Goal: Information Seeking & Learning: Learn about a topic

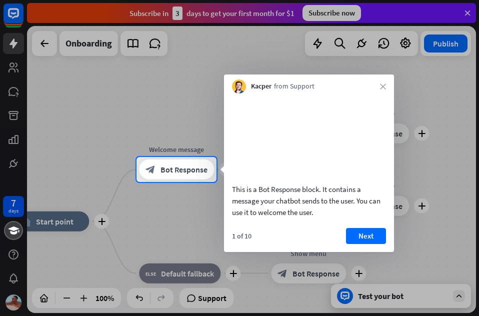
click at [383, 90] on div "Kacper from Support close" at bounding box center [309, 84] width 170 height 19
click at [383, 92] on div "Kacper from Support close" at bounding box center [309, 84] width 170 height 19
click at [369, 244] on button "Next" at bounding box center [366, 236] width 40 height 16
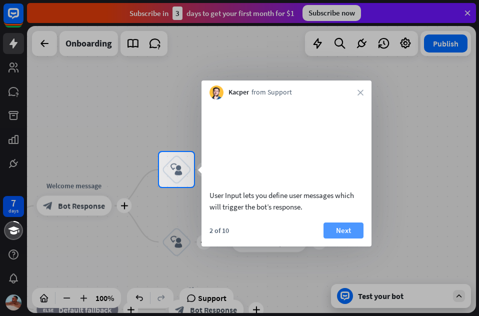
click at [338, 239] on button "Next" at bounding box center [344, 231] width 40 height 16
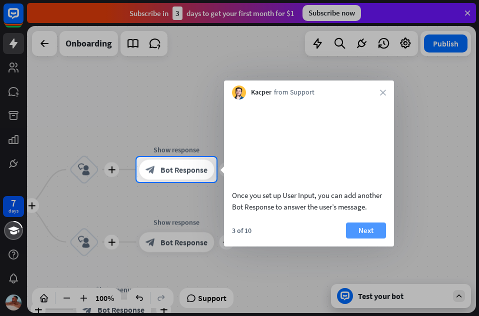
click at [362, 239] on button "Next" at bounding box center [366, 231] width 40 height 16
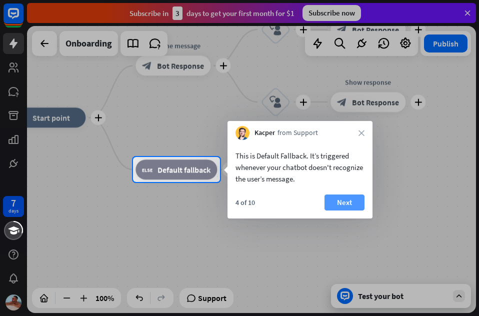
click at [363, 200] on button "Next" at bounding box center [345, 203] width 40 height 16
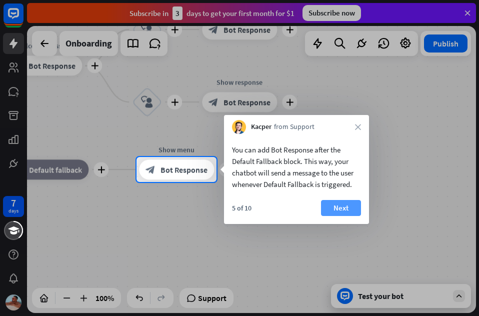
click at [336, 214] on button "Next" at bounding box center [341, 208] width 40 height 16
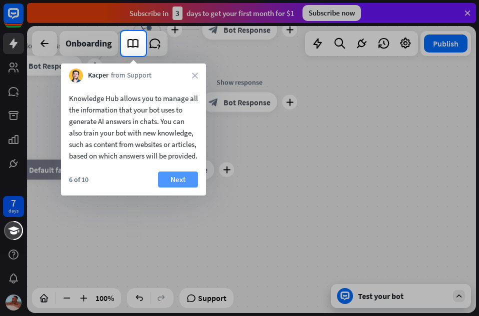
click at [165, 188] on button "Next" at bounding box center [178, 180] width 40 height 16
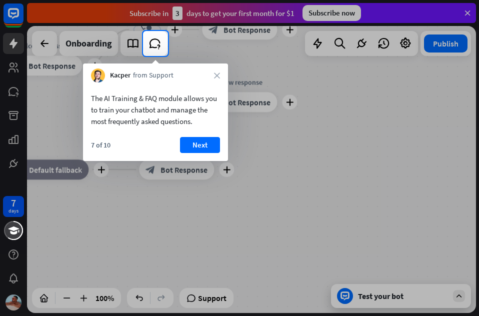
click at [211, 142] on button "Next" at bounding box center [200, 145] width 40 height 16
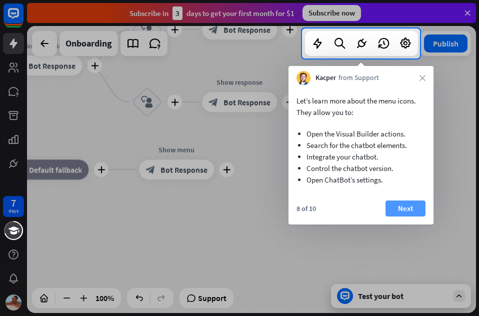
click at [401, 202] on button "Next" at bounding box center [406, 209] width 40 height 16
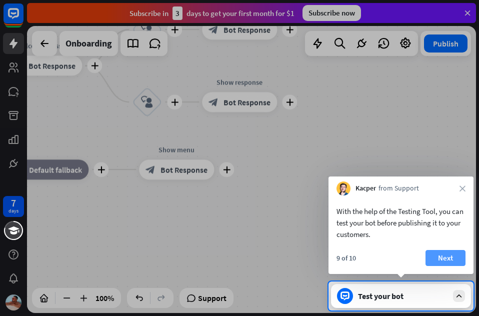
click at [438, 258] on button "Next" at bounding box center [446, 258] width 40 height 16
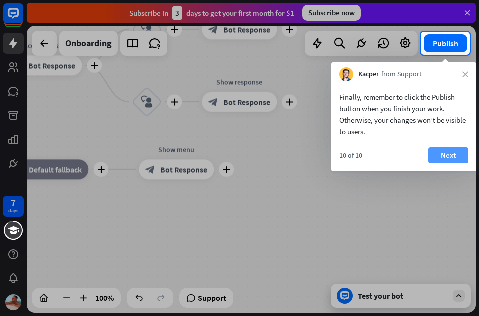
click at [446, 160] on button "Next" at bounding box center [449, 156] width 40 height 16
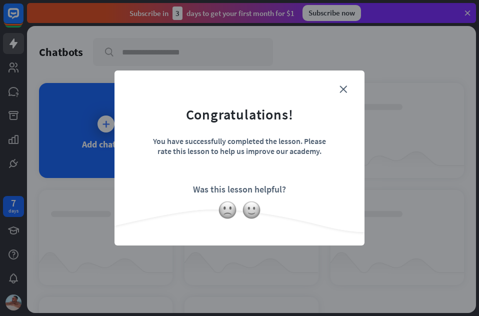
click at [338, 85] on form "Congratulations! You have successfully completed the lesson. Please rate this l…" at bounding box center [239, 143] width 225 height 120
click at [336, 85] on form "Congratulations! You have successfully completed the lesson. Please rate this l…" at bounding box center [239, 143] width 225 height 120
click at [340, 85] on form "Congratulations! You have successfully completed the lesson. Please rate this l…" at bounding box center [239, 143] width 225 height 120
click at [250, 208] on img at bounding box center [251, 210] width 19 height 19
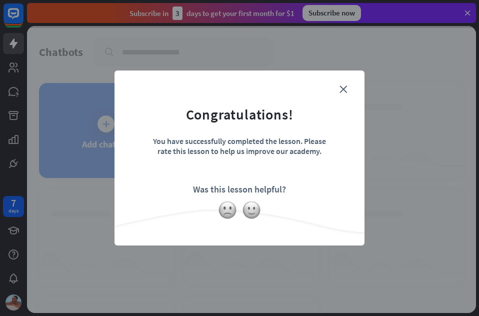
click at [329, 101] on form "Congratulations! You have successfully completed the lesson. Please rate this l…" at bounding box center [239, 143] width 225 height 120
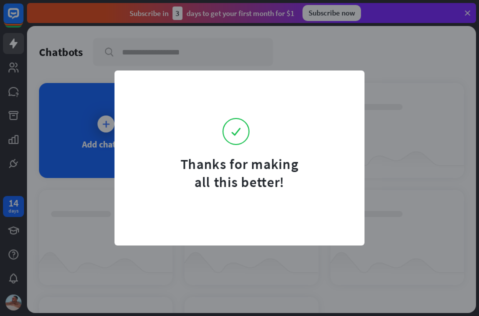
click at [139, 262] on div "Thanks for making all this better!" at bounding box center [239, 158] width 479 height 316
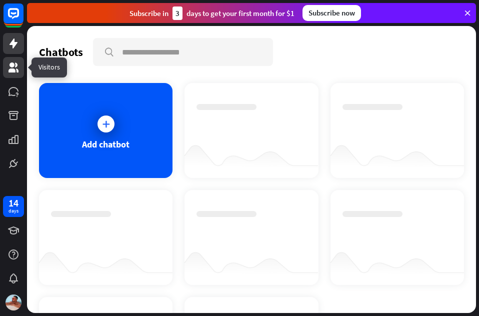
click at [14, 67] on icon at bounding box center [14, 68] width 12 height 12
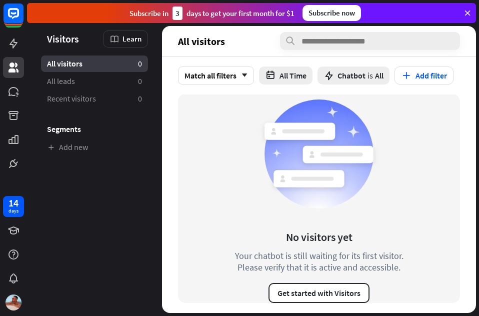
scroll to position [24, 0]
click at [73, 82] on span "All leads" at bounding box center [61, 81] width 28 height 11
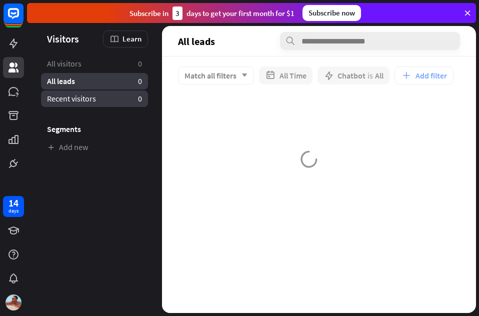
click at [73, 100] on span "Recent visitors" at bounding box center [71, 99] width 49 height 11
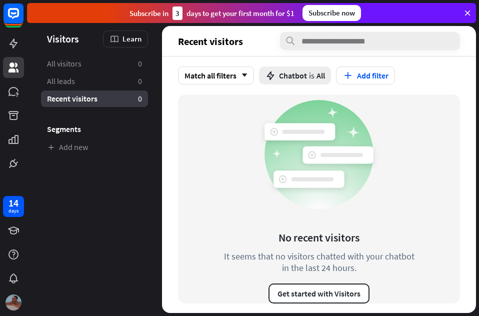
click at [9, 295] on div at bounding box center [13, 302] width 21 height 21
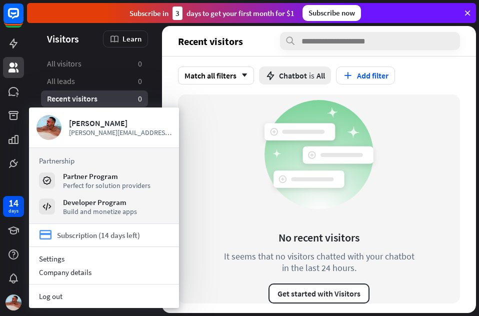
click at [140, 233] on div "Subscription (14 days left)" at bounding box center [98, 236] width 83 height 10
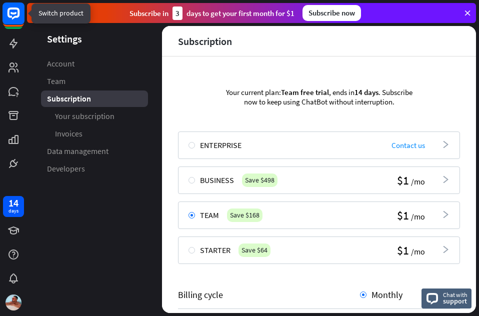
click at [8, 16] on icon at bounding box center [13, 13] width 23 height 23
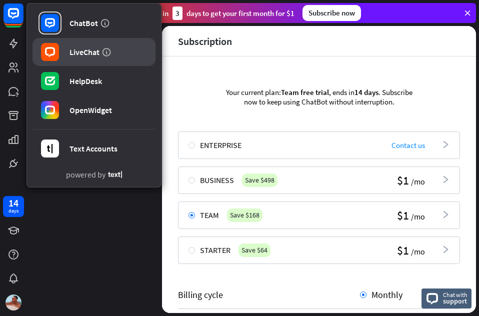
click at [75, 56] on div "LiveChat" at bounding box center [85, 52] width 30 height 10
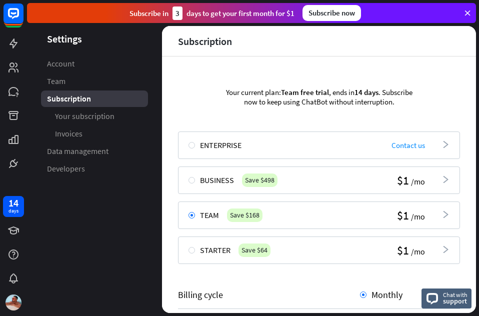
click at [24, 13] on div at bounding box center [13, 87] width 27 height 174
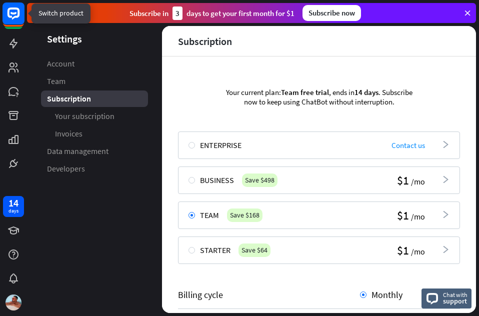
click at [23, 18] on rect at bounding box center [14, 14] width 22 height 22
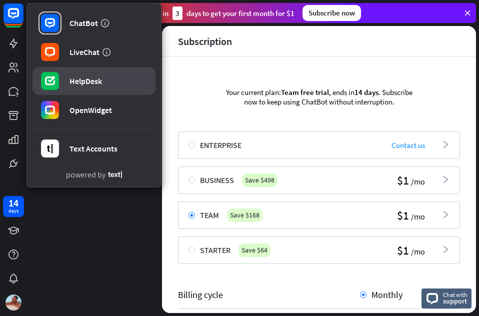
click at [78, 78] on div "HelpDesk" at bounding box center [86, 81] width 33 height 10
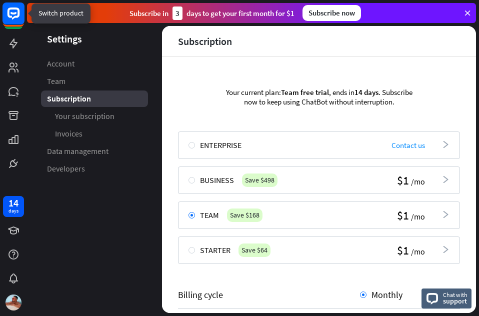
click at [20, 15] on rect at bounding box center [14, 14] width 22 height 22
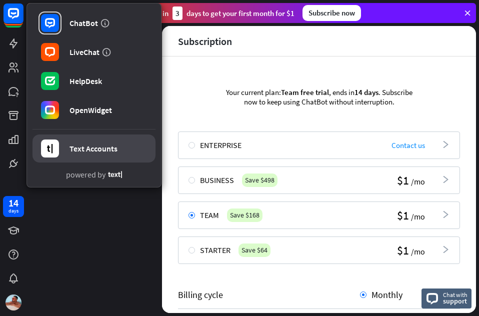
click at [112, 140] on link "Text Accounts" at bounding box center [94, 149] width 123 height 28
